Goal: Transaction & Acquisition: Purchase product/service

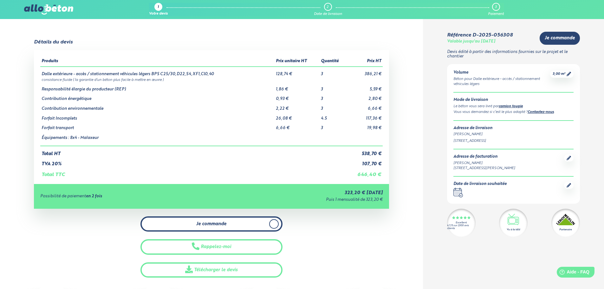
click at [232, 225] on link "Je commande" at bounding box center [211, 224] width 142 height 16
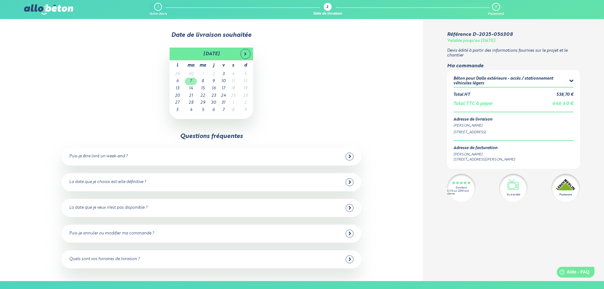
click at [190, 81] on td "7" at bounding box center [191, 81] width 12 height 7
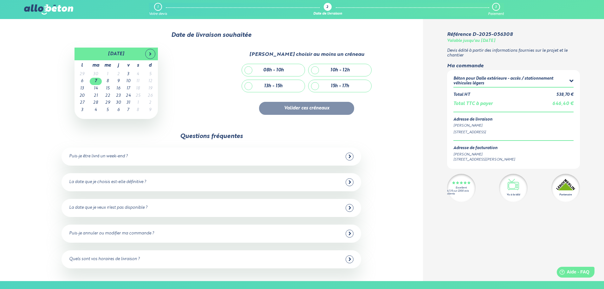
click at [316, 69] on div "10h - 12h" at bounding box center [339, 70] width 63 height 12
checkbox input "true"
click at [314, 109] on button "Valider ces créneaux" at bounding box center [306, 108] width 95 height 13
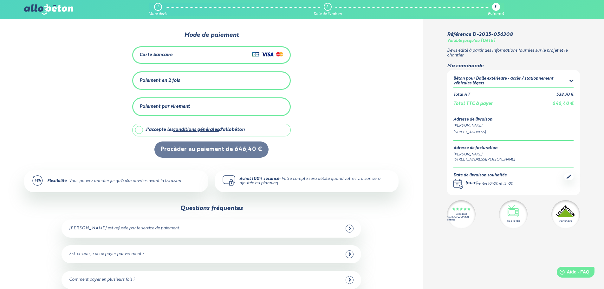
click at [216, 54] on div "Carte bancaire" at bounding box center [211, 54] width 144 height 9
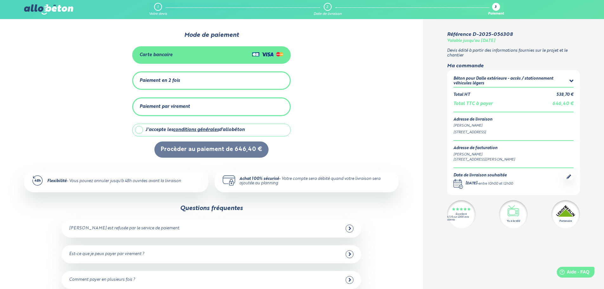
click at [194, 54] on div "Carte bancaire" at bounding box center [211, 54] width 144 height 9
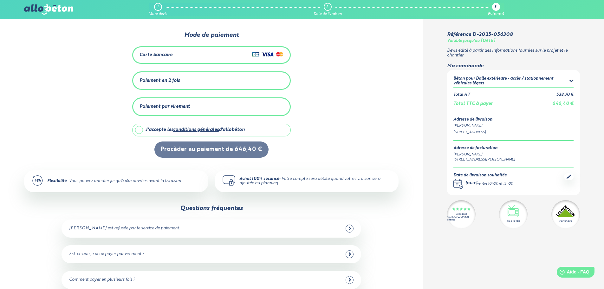
click at [194, 54] on div "Carte bancaire" at bounding box center [211, 54] width 144 height 9
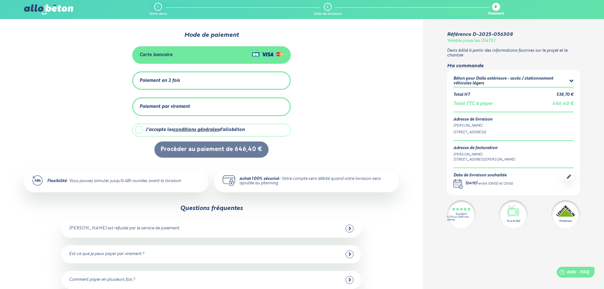
click at [138, 127] on label "J'accepte les conditions générales d'allobéton" at bounding box center [211, 130] width 158 height 13
checkbox input "true"
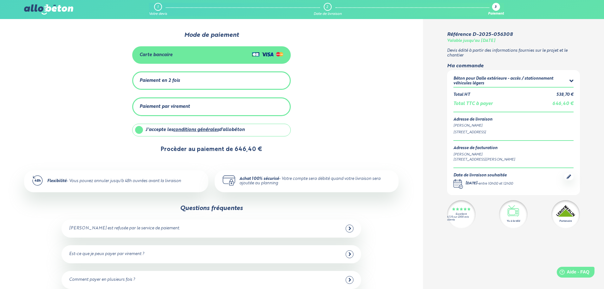
click at [236, 151] on button "Procèder au paiement de 646,40 €" at bounding box center [211, 149] width 114 height 16
